Goal: Information Seeking & Learning: Learn about a topic

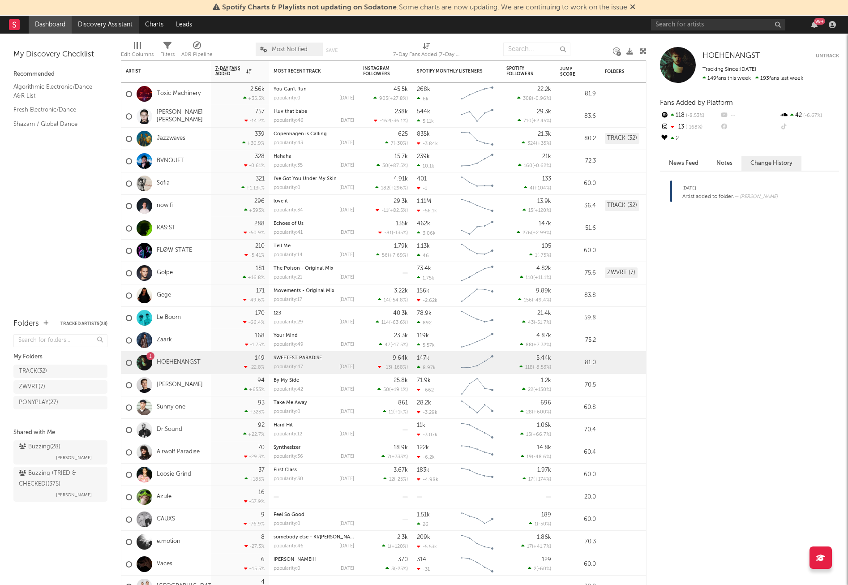
drag, startPoint x: 74, startPoint y: 445, endPoint x: 78, endPoint y: 32, distance: 413.7
click at [74, 452] on span "[PERSON_NAME]" at bounding box center [74, 457] width 36 height 11
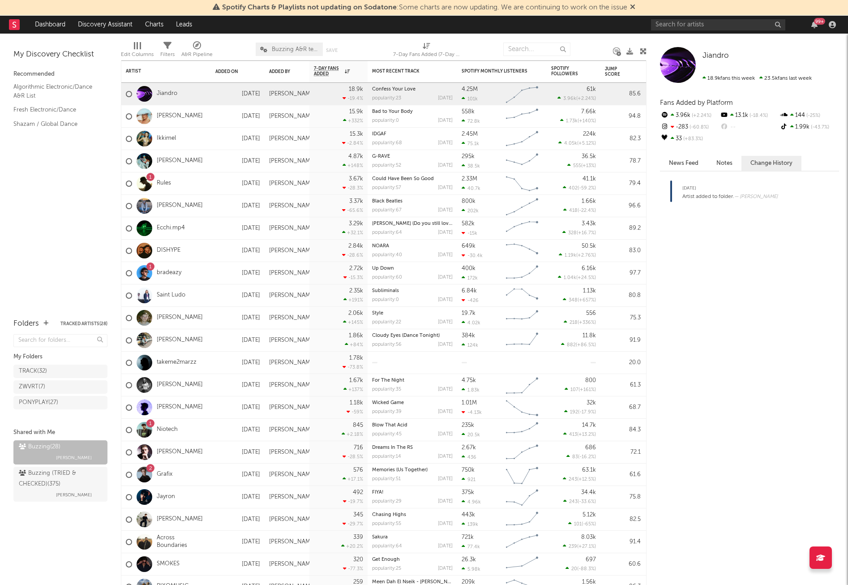
click at [77, 220] on div "My Discovery Checklist Recommended Algorithmic Electronic/Dance A&R List Fresh …" at bounding box center [60, 172] width 121 height 276
click at [238, 73] on div "Added On" at bounding box center [230, 71] width 31 height 5
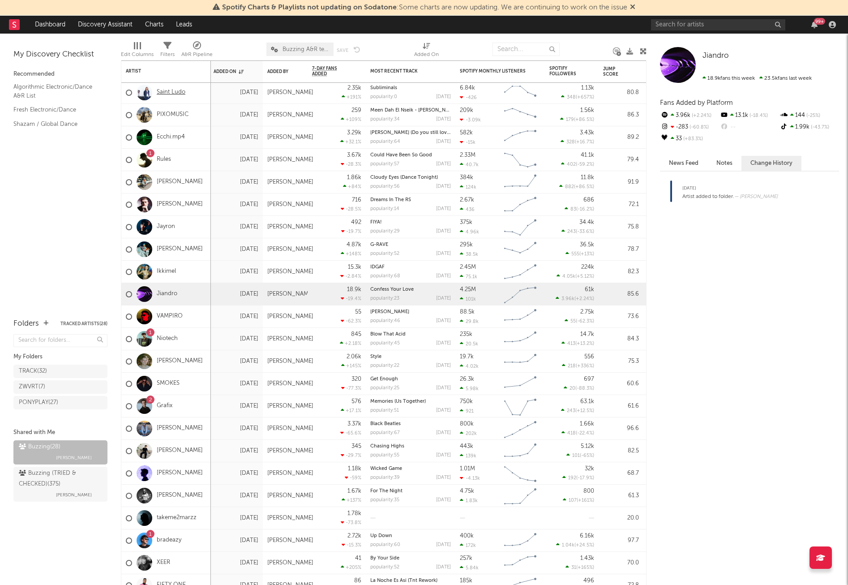
click at [167, 91] on link "Saint Ludo" at bounding box center [171, 93] width 29 height 8
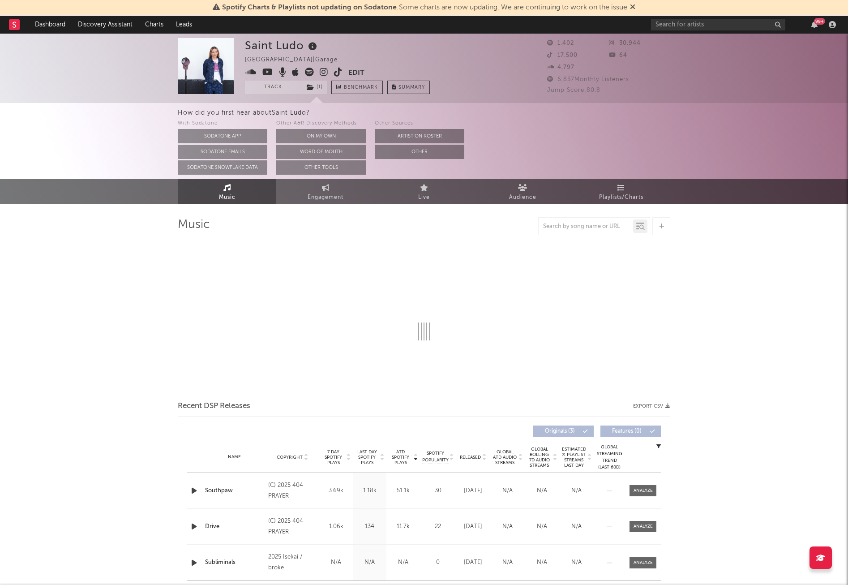
select select "1w"
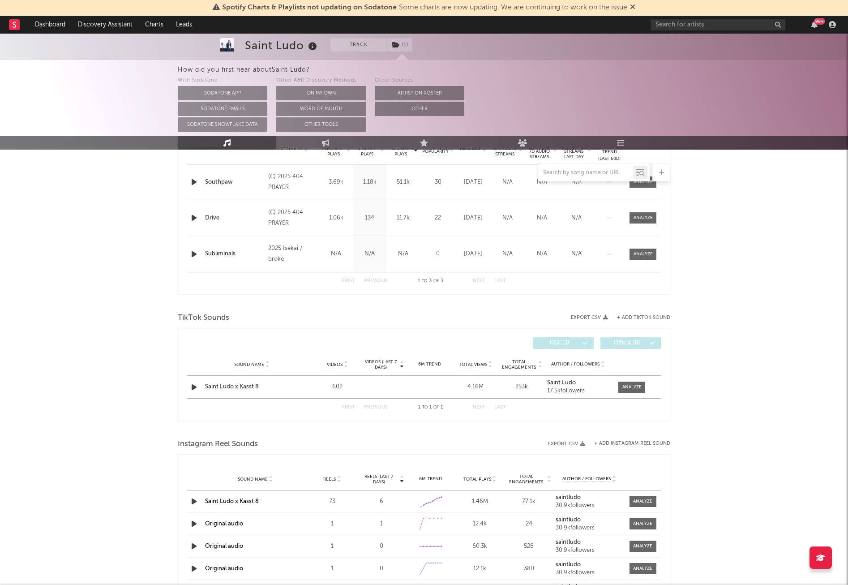
scroll to position [470, 0]
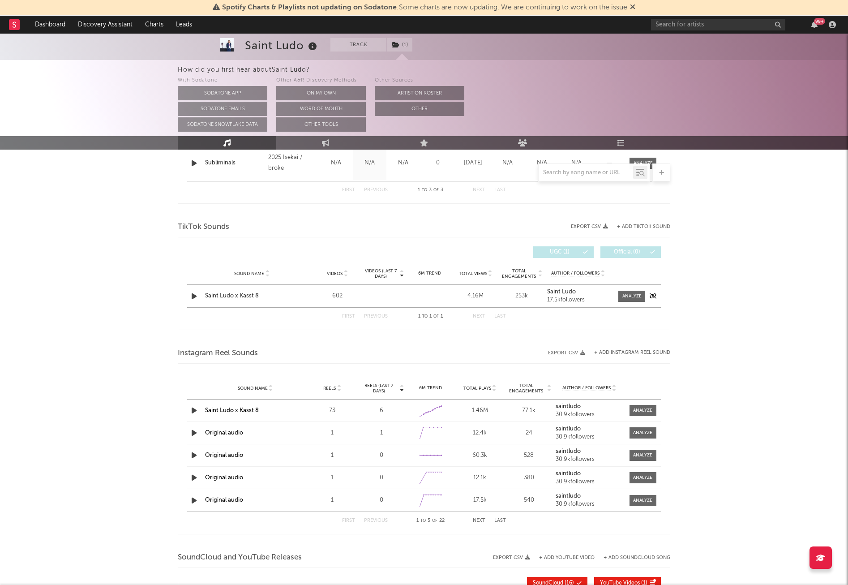
click at [196, 298] on icon "button" at bounding box center [193, 296] width 9 height 11
click at [624, 295] on div at bounding box center [631, 296] width 19 height 7
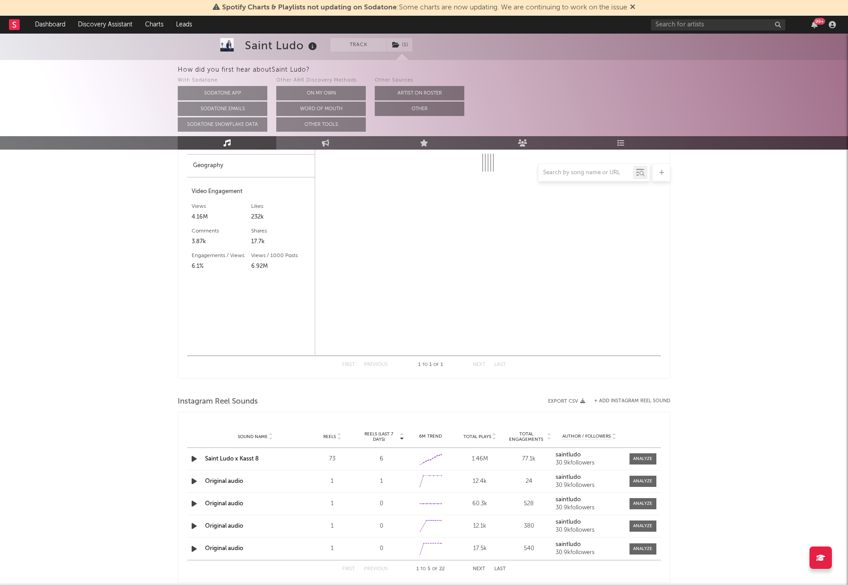
select select "1w"
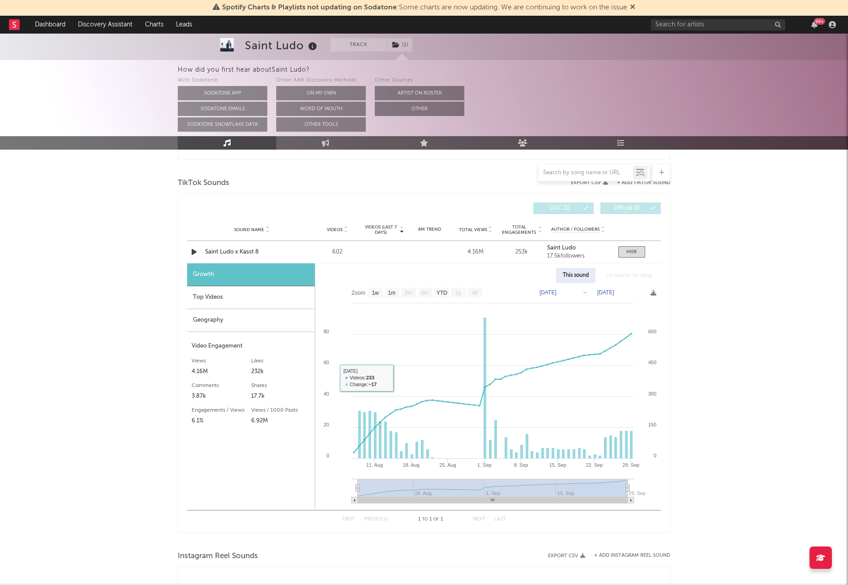
scroll to position [514, 0]
click at [239, 294] on div "Top Videos" at bounding box center [251, 297] width 128 height 23
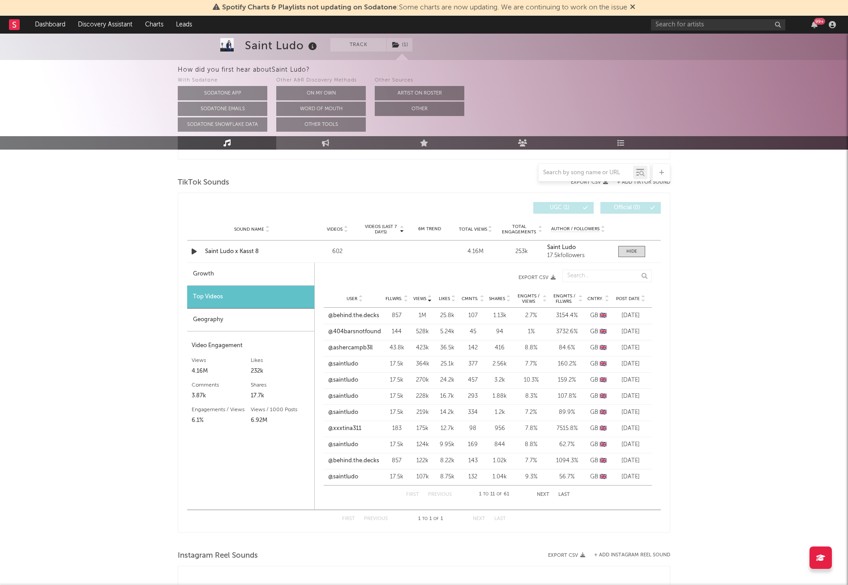
click at [629, 298] on span "Post Date" at bounding box center [628, 298] width 24 height 5
click at [420, 299] on span "Views" at bounding box center [419, 298] width 13 height 5
click at [375, 314] on link "@behind.the.decks" at bounding box center [353, 315] width 51 height 9
